Goal: Find specific page/section: Find specific page/section

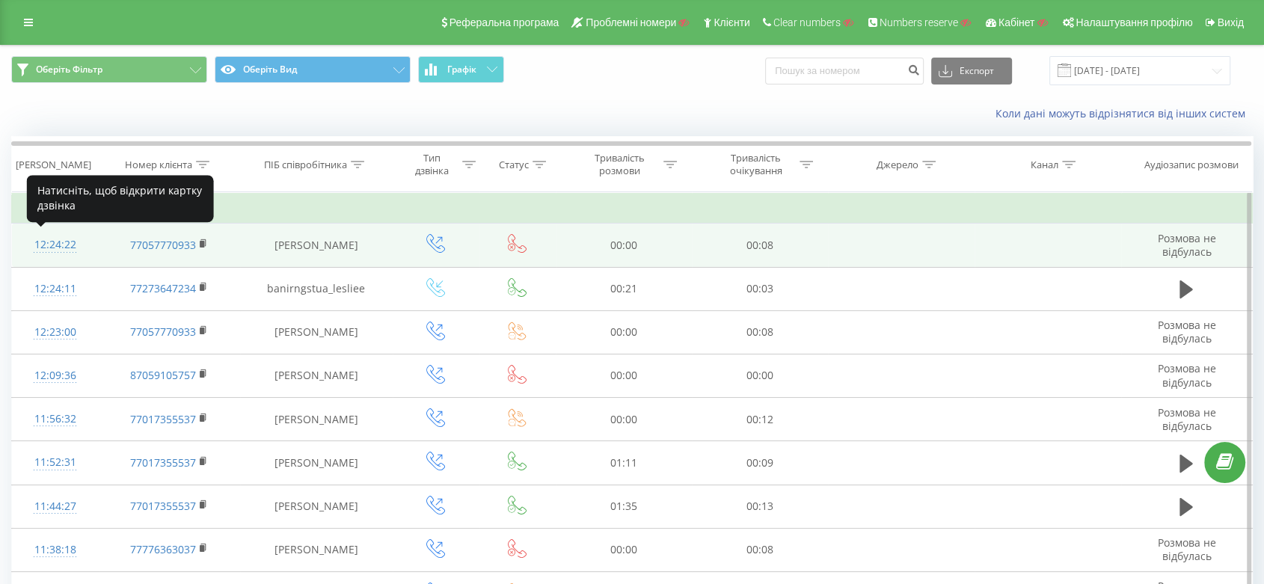
click at [27, 239] on div "12:24:22" at bounding box center [55, 244] width 57 height 29
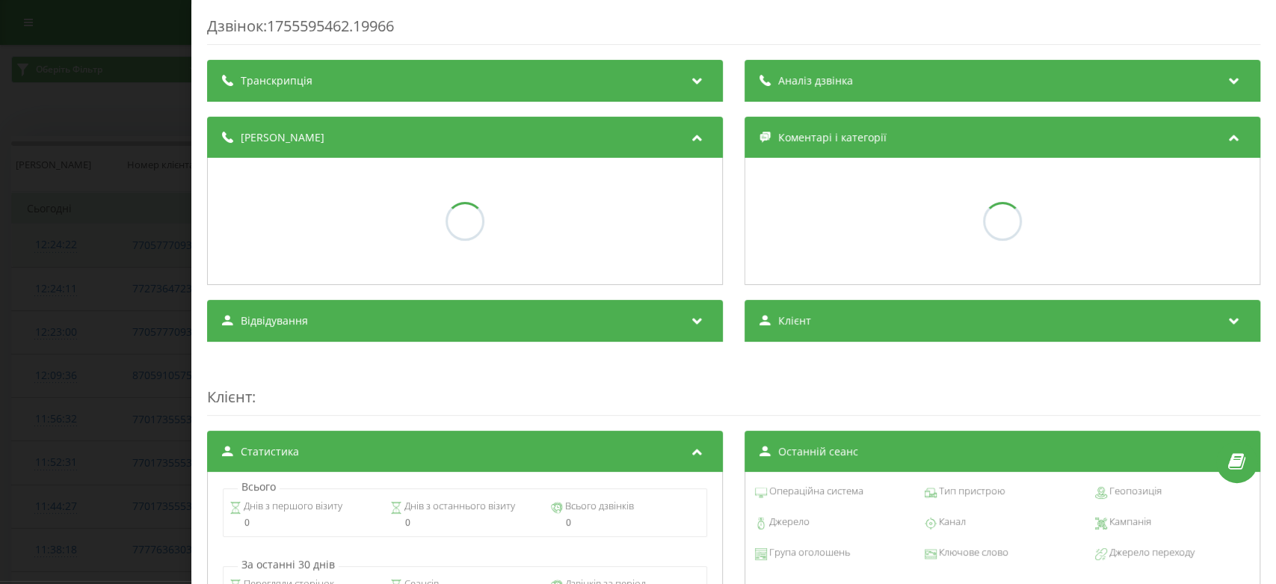
click at [27, 239] on div "Дзвінок : 1755595462.19966 Транскрипція Аналіз дзвінка Деталі дзвінка Коментарі…" at bounding box center [638, 292] width 1276 height 584
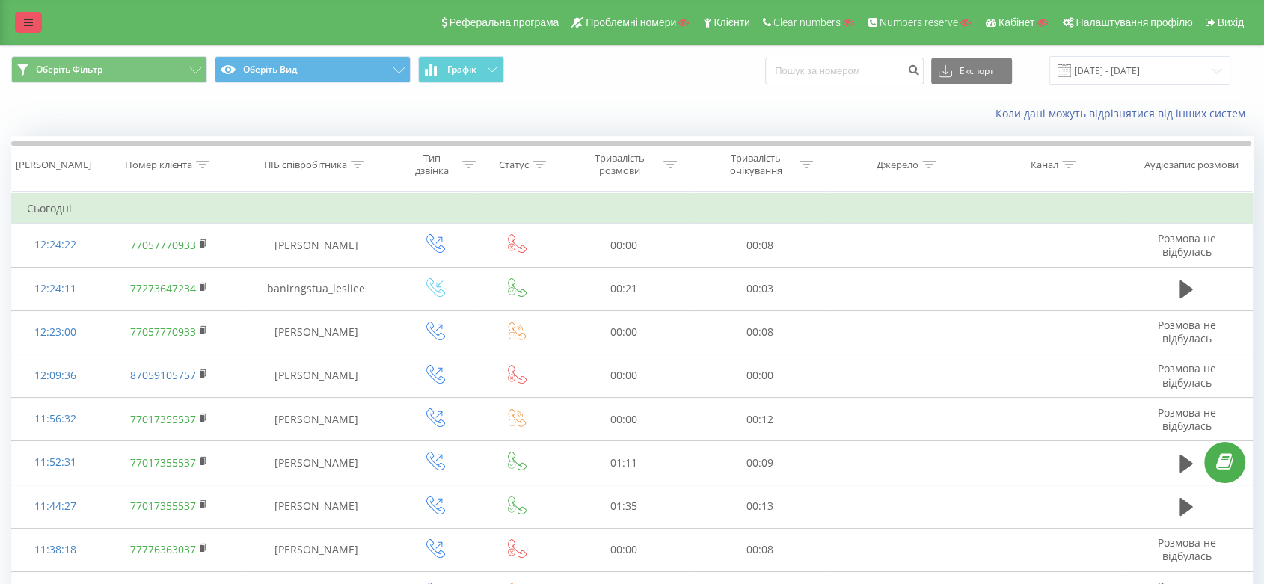
click at [36, 17] on link at bounding box center [28, 22] width 27 height 21
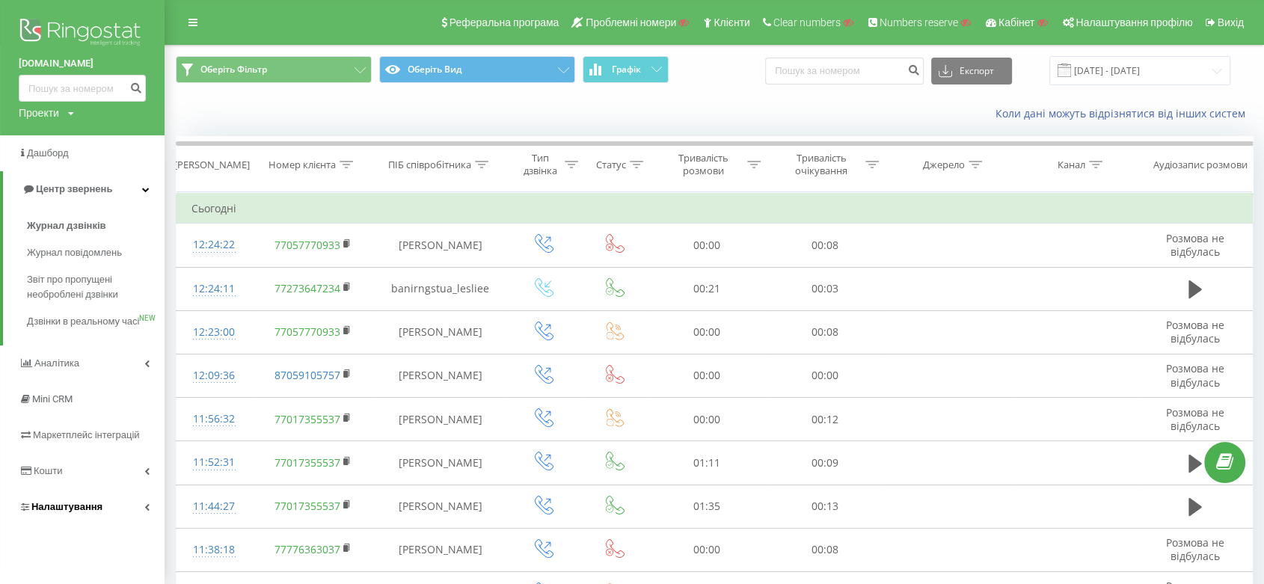
click at [67, 512] on span "Налаштування" at bounding box center [66, 506] width 71 height 11
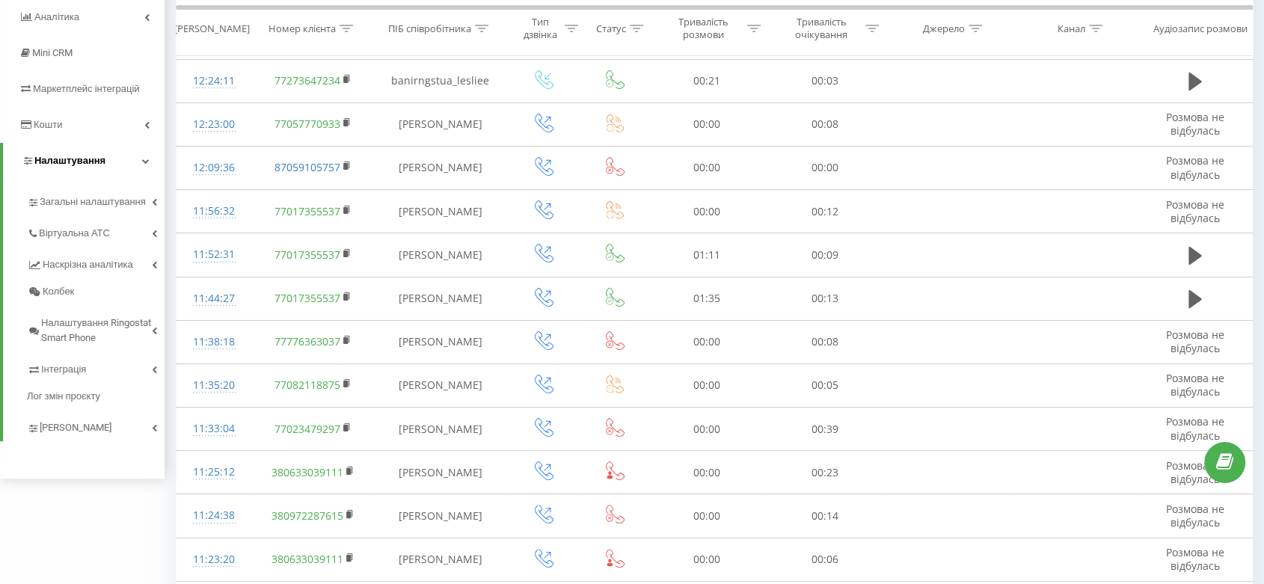
scroll to position [224, 0]
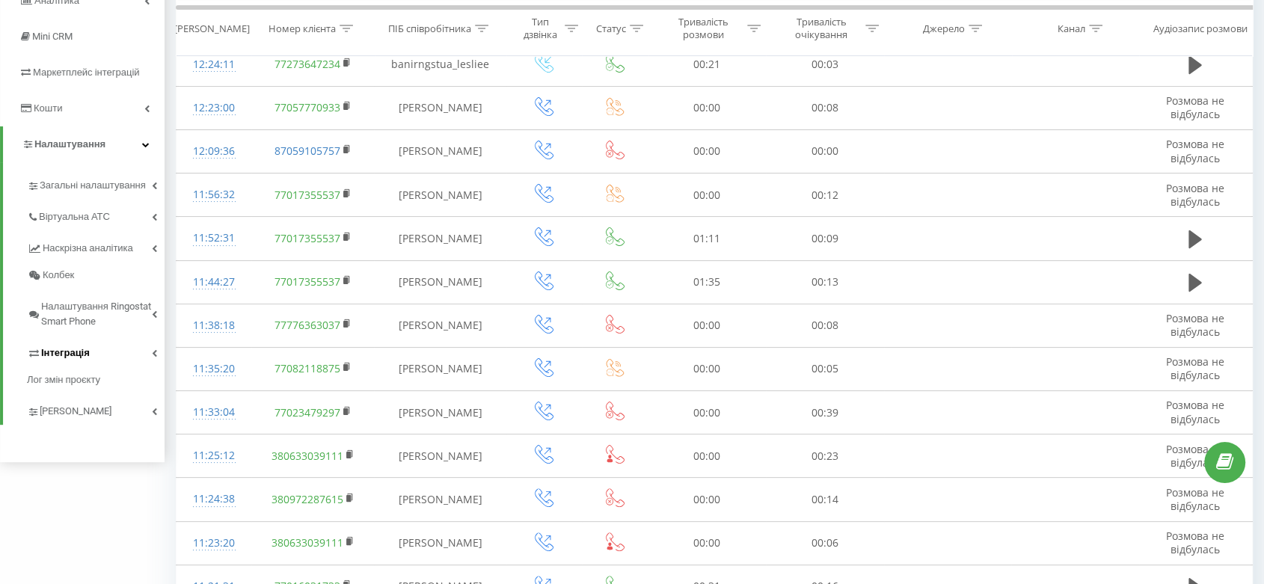
click at [76, 348] on span "Інтеграція" at bounding box center [65, 352] width 49 height 15
click at [132, 76] on span "Маркетплейс інтеграцій" at bounding box center [90, 72] width 114 height 11
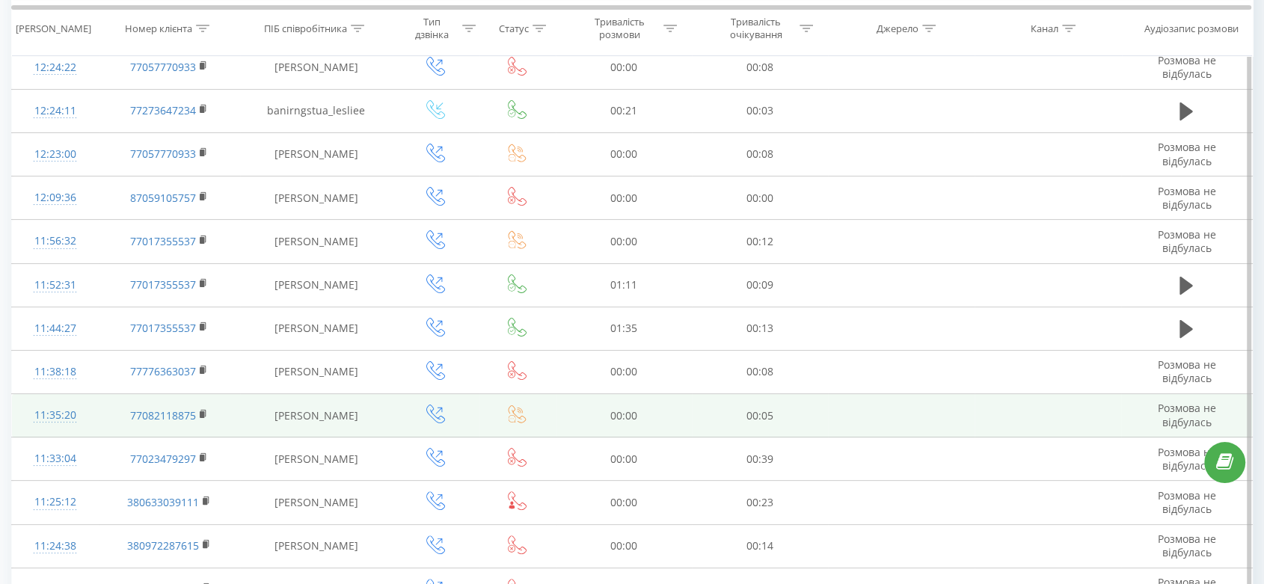
scroll to position [222, 0]
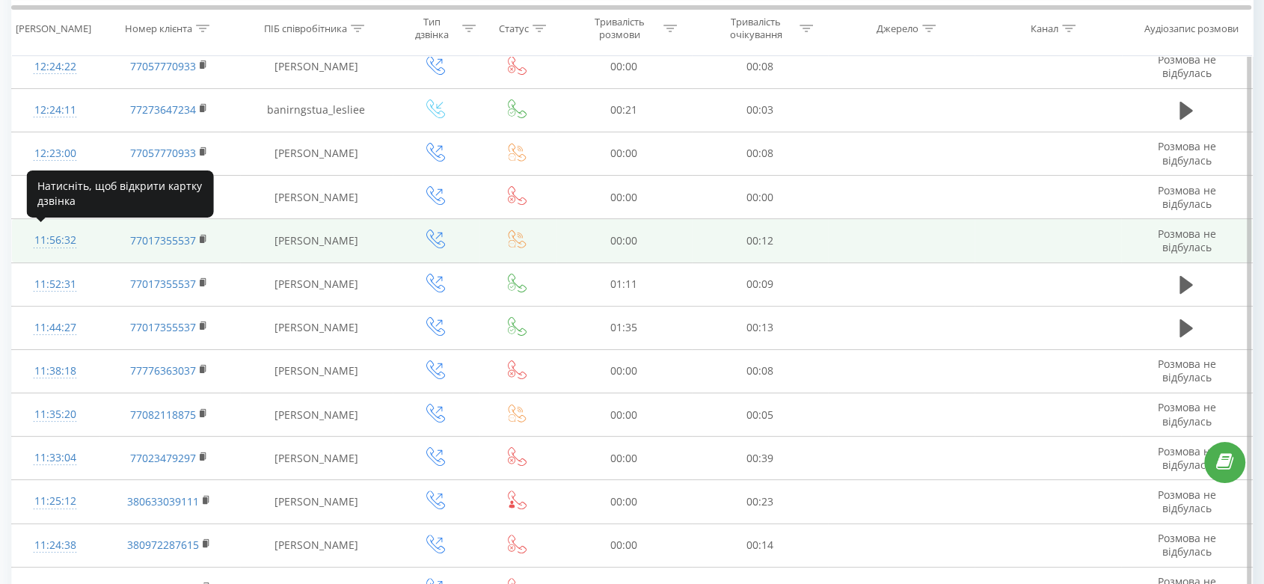
click at [60, 238] on div "11:56:32" at bounding box center [55, 240] width 57 height 29
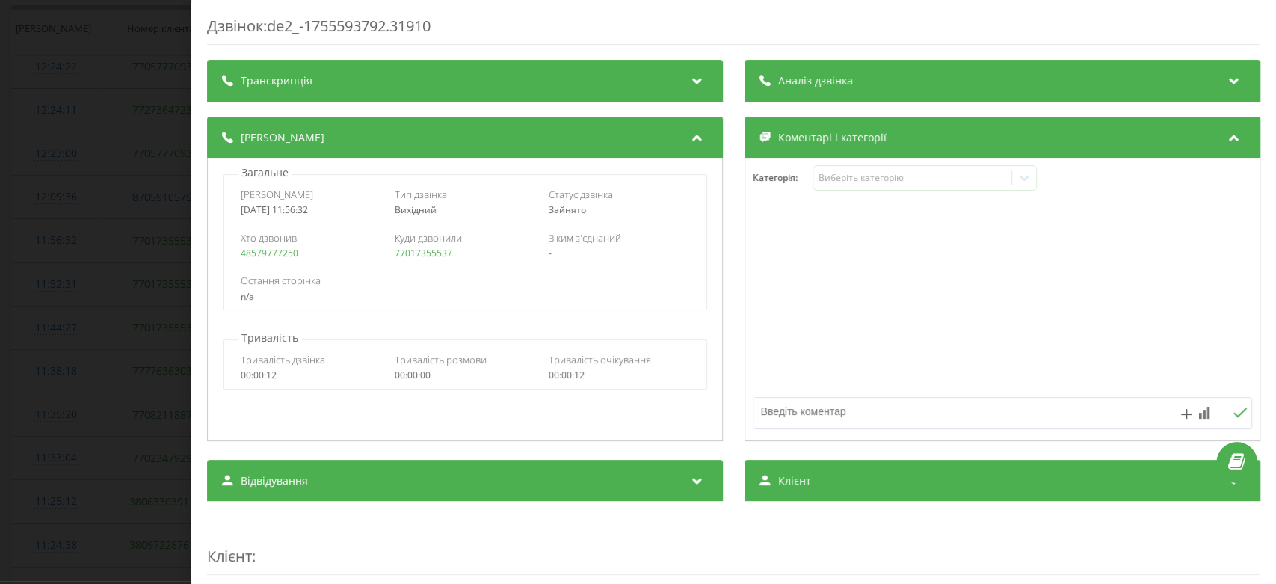
click at [111, 211] on div "Дзвінок : de2_-1755593792.31910 Транскрипція Для AI-аналізу майбутніх дзвінків …" at bounding box center [638, 292] width 1276 height 584
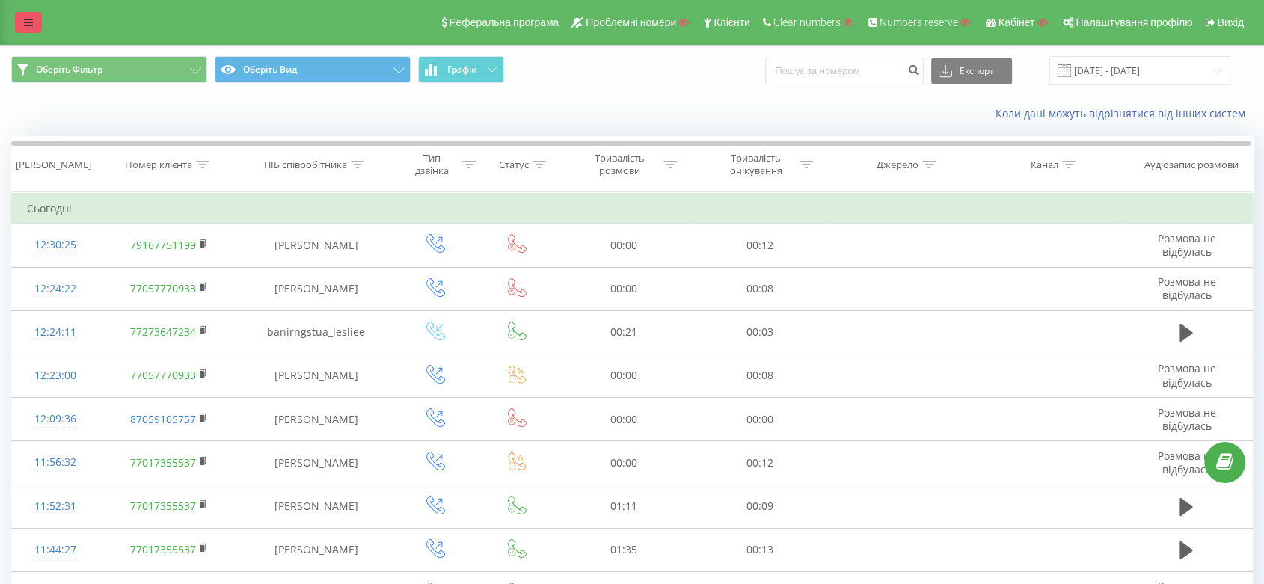
click at [21, 29] on link at bounding box center [28, 22] width 27 height 21
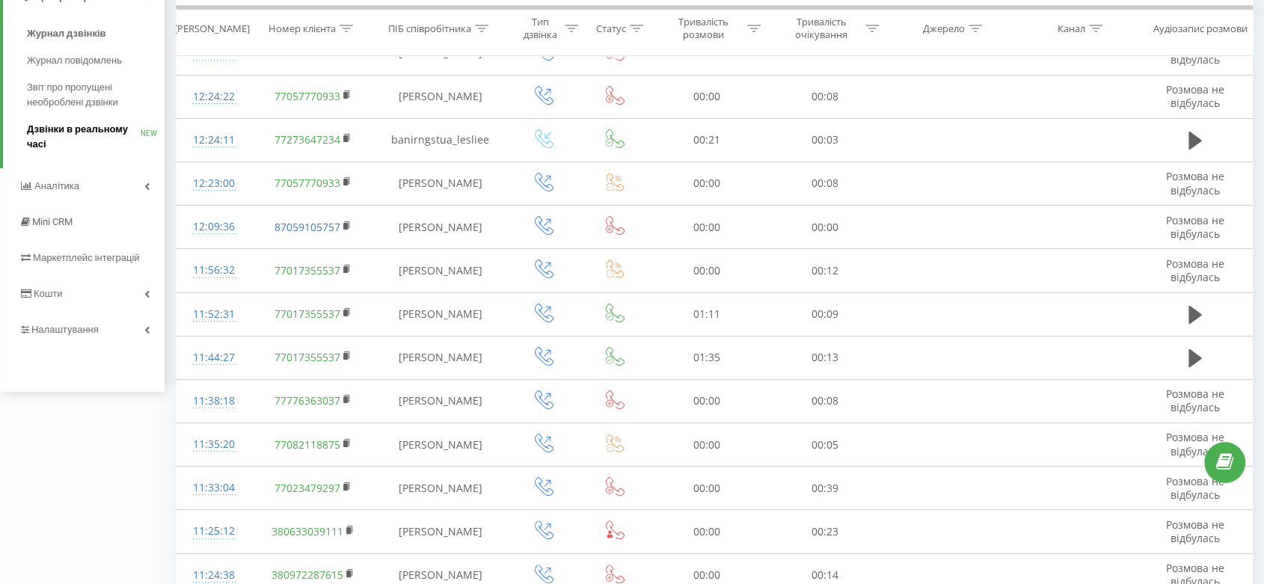
scroll to position [193, 0]
click at [96, 333] on span "Налаштування" at bounding box center [64, 328] width 67 height 11
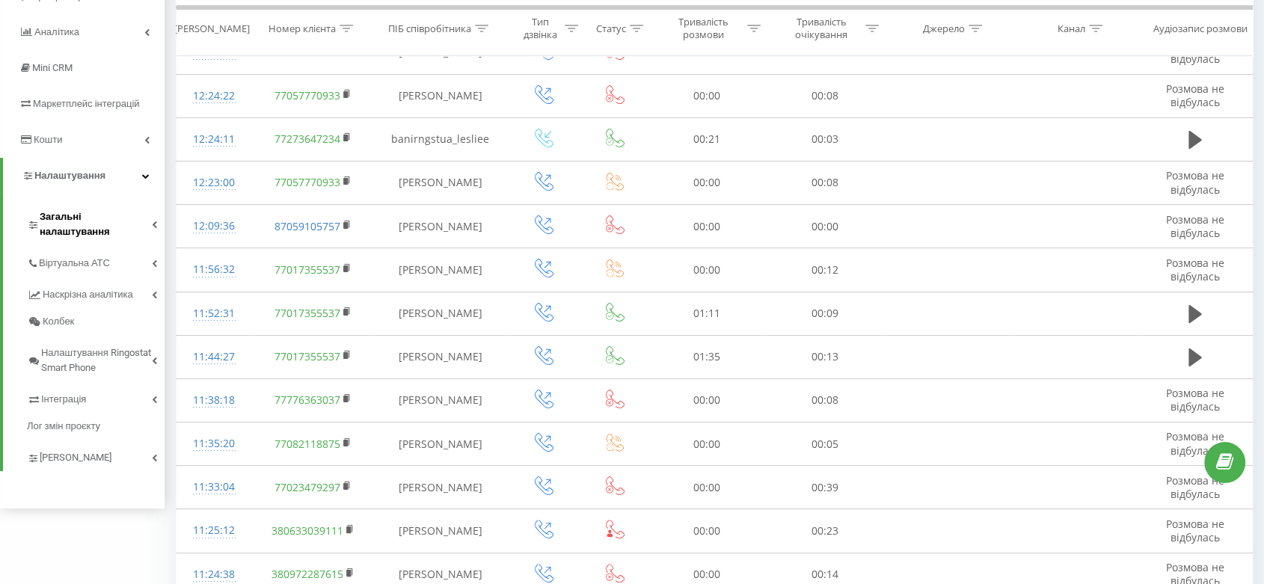
click at [121, 214] on span "Загальні налаштування" at bounding box center [96, 224] width 112 height 30
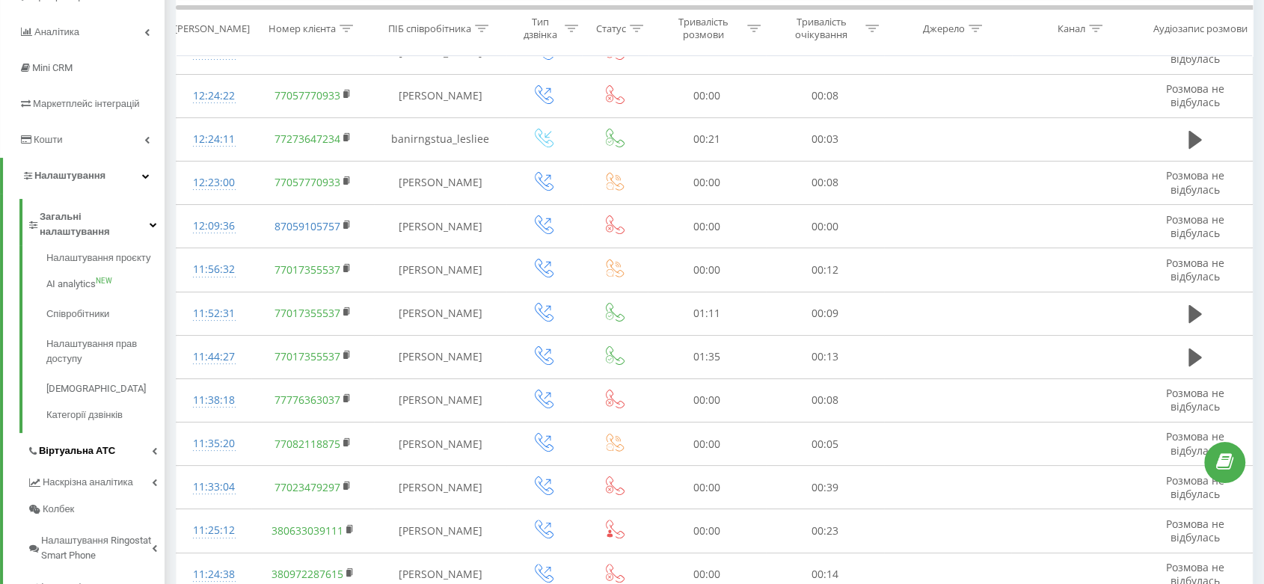
click at [101, 448] on link "Віртуальна АТС" at bounding box center [96, 448] width 138 height 31
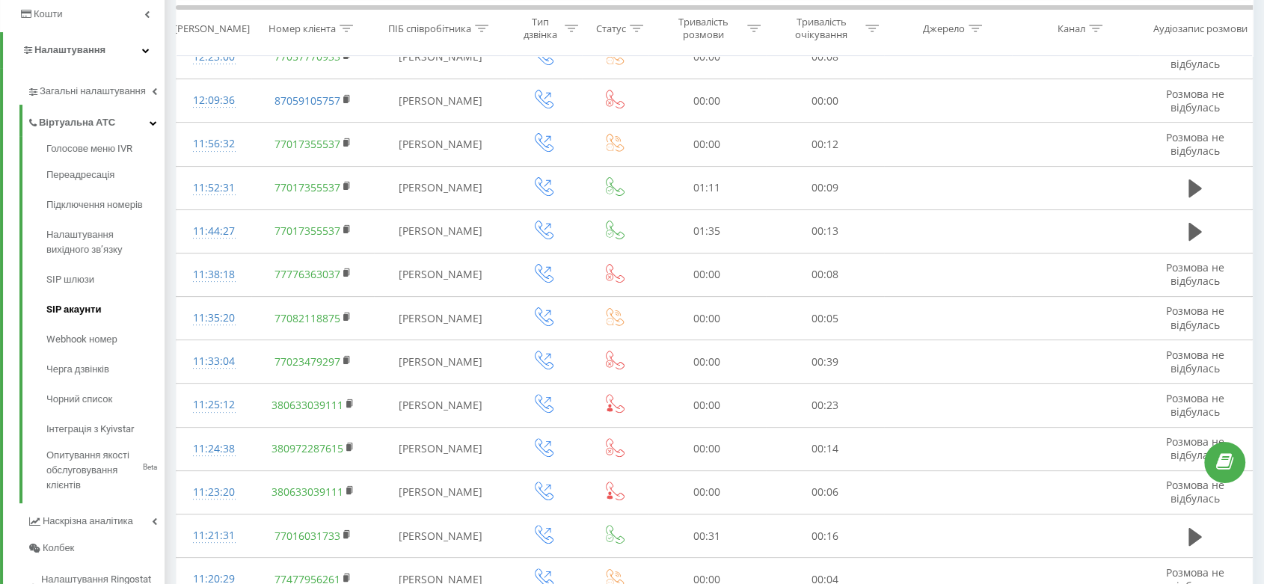
scroll to position [328, 0]
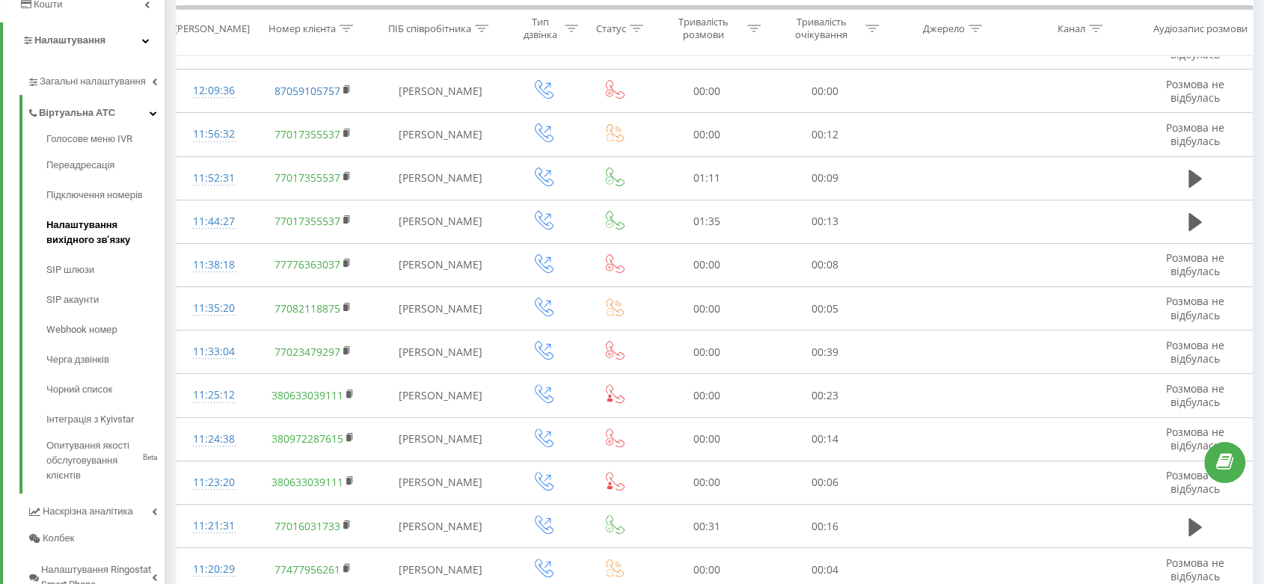
click at [104, 236] on span "Налаштування вихідного зв’язку" at bounding box center [101, 233] width 111 height 30
